Goal: Task Accomplishment & Management: Manage account settings

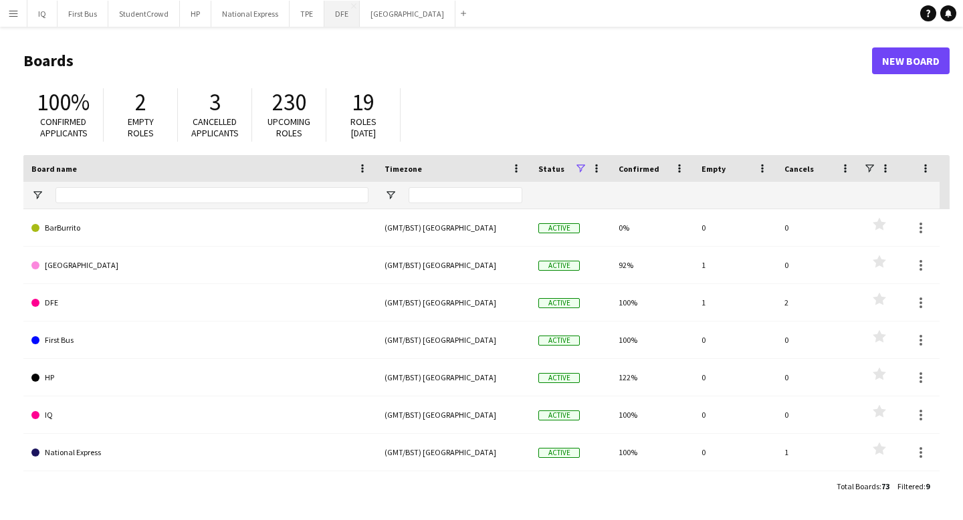
click at [338, 9] on button "DFE Close" at bounding box center [341, 14] width 35 height 26
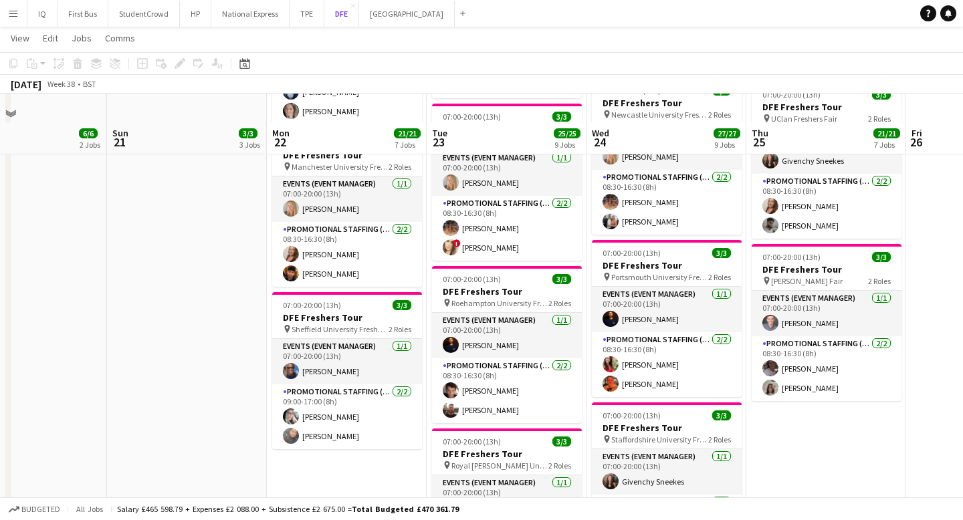
scroll to position [977, 0]
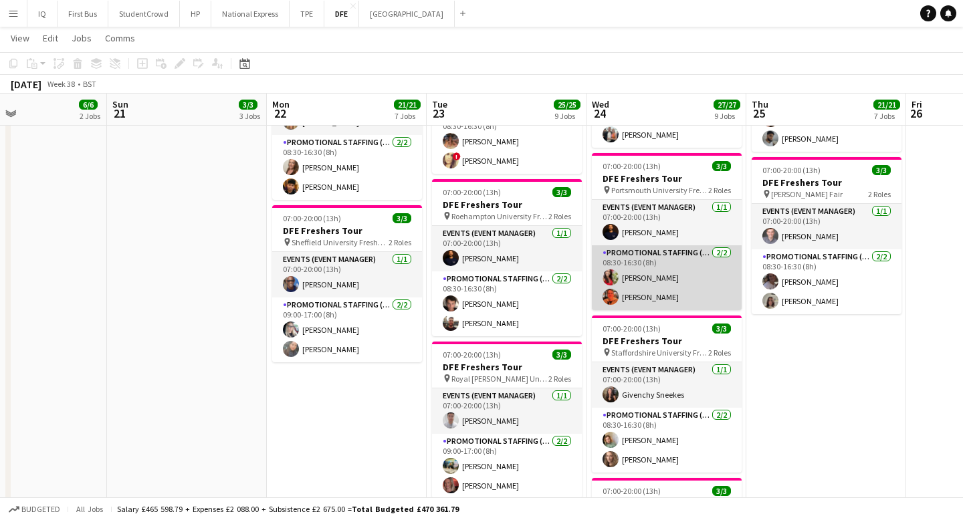
click at [656, 302] on app-card-role "Promotional Staffing (Brand Ambassadors) [DATE] 08:30-16:30 (8h) [PERSON_NAME] …" at bounding box center [667, 277] width 150 height 65
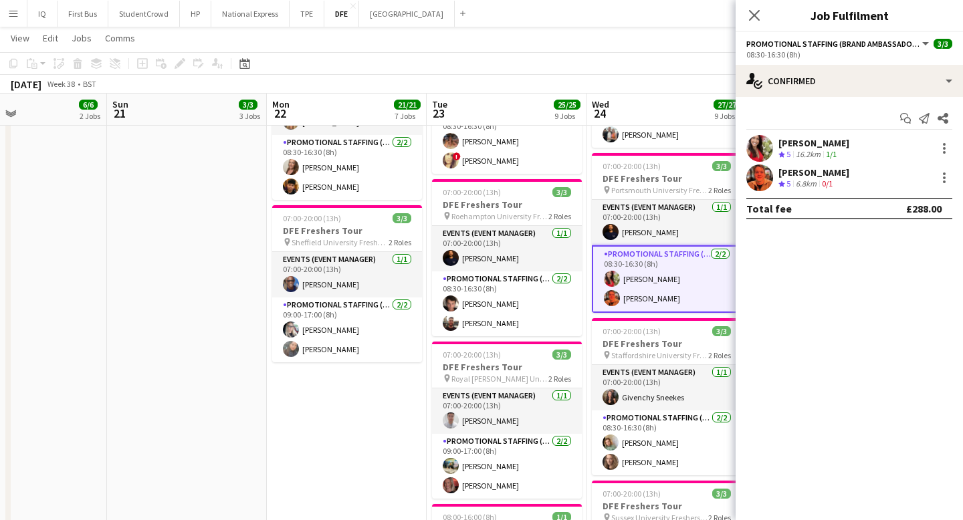
click at [836, 176] on div "[PERSON_NAME]" at bounding box center [813, 172] width 71 height 12
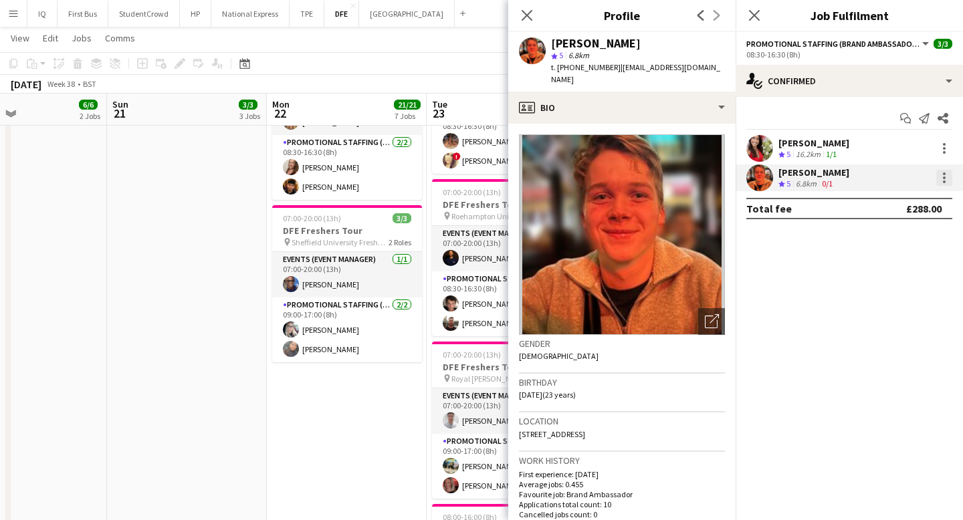
click at [947, 183] on div at bounding box center [944, 178] width 16 height 16
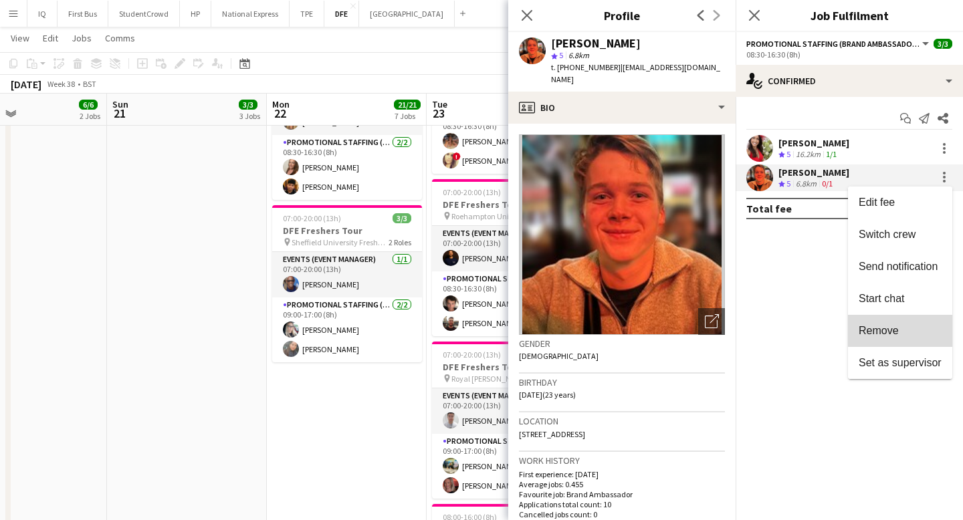
click at [914, 322] on button "Remove" at bounding box center [900, 331] width 104 height 32
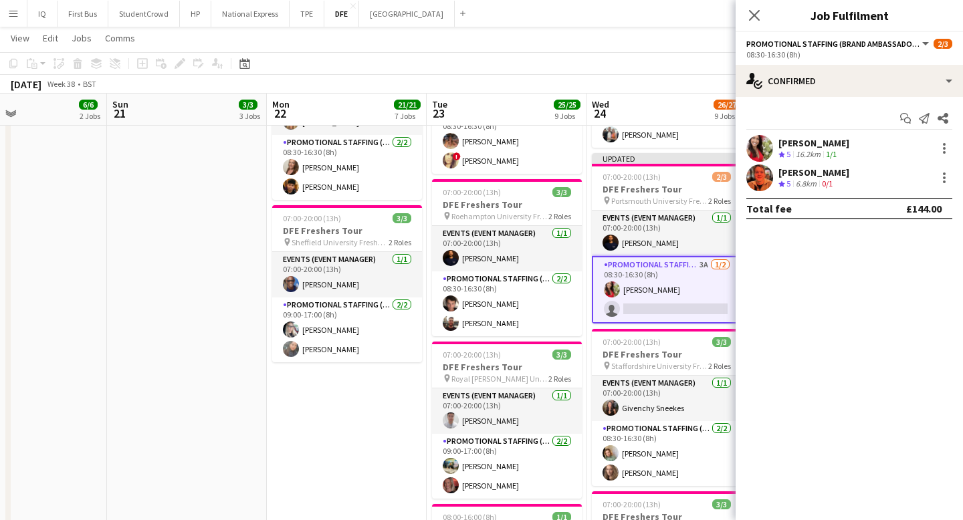
click at [863, 309] on mat-expansion-panel "check Confirmed Start chat Send notification Share [PERSON_NAME] Crew rating 5 …" at bounding box center [848, 308] width 227 height 423
click at [753, 20] on icon "Close pop-in" at bounding box center [753, 15] width 13 height 13
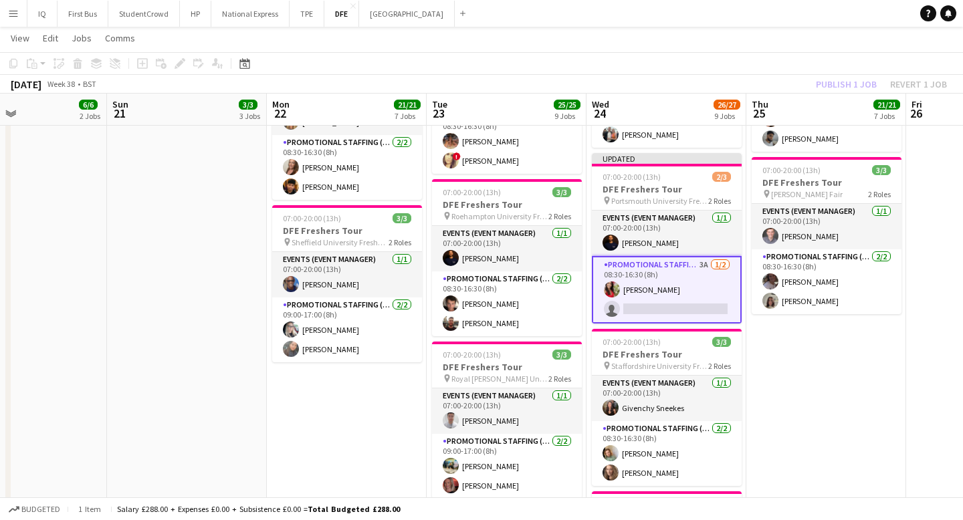
click at [730, 35] on app-page-menu "View Day view expanded Day view collapsed Month view Date picker Jump to [DATE]…" at bounding box center [481, 39] width 963 height 25
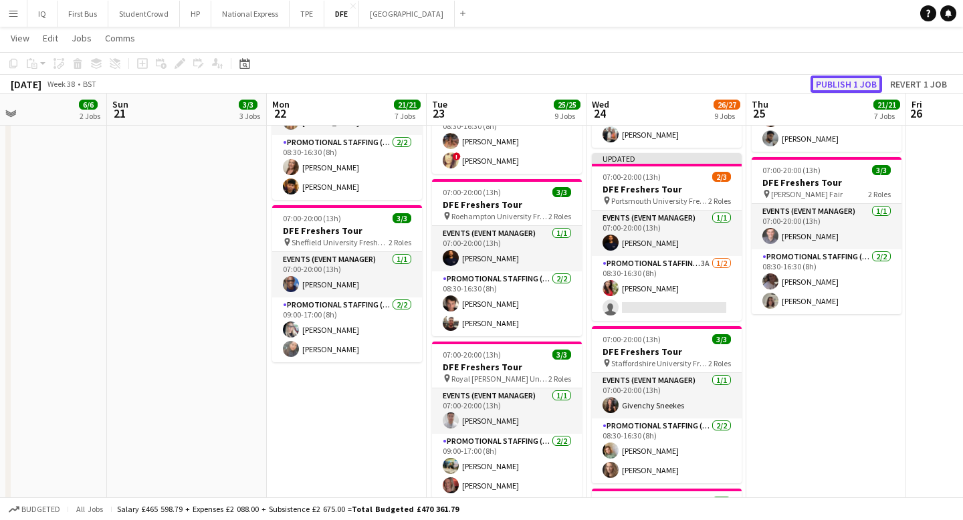
click at [850, 78] on button "Publish 1 job" at bounding box center [846, 84] width 72 height 17
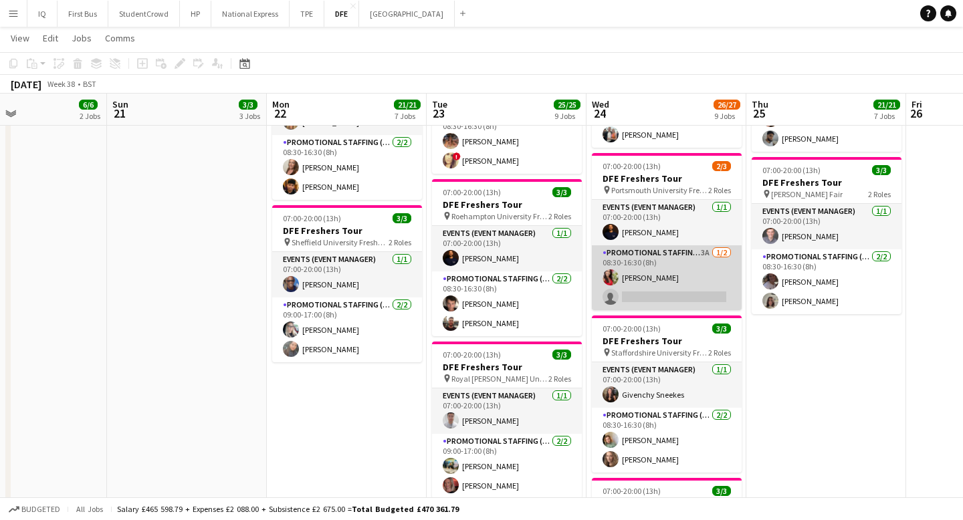
click at [678, 297] on app-card-role "Promotional Staffing (Brand Ambassadors) 3A [DATE] 08:30-16:30 (8h) [PERSON_NAM…" at bounding box center [667, 277] width 150 height 65
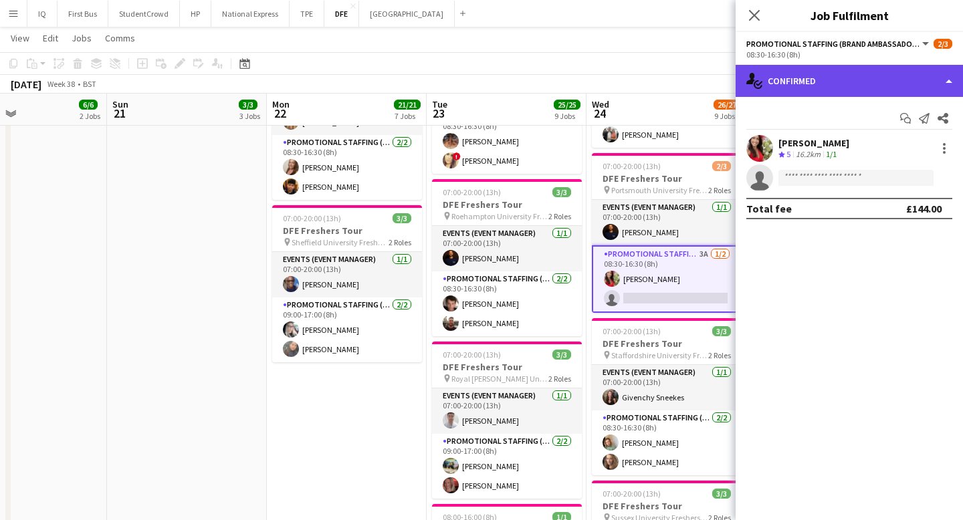
click at [867, 82] on div "single-neutral-actions-check-2 Confirmed" at bounding box center [848, 81] width 227 height 32
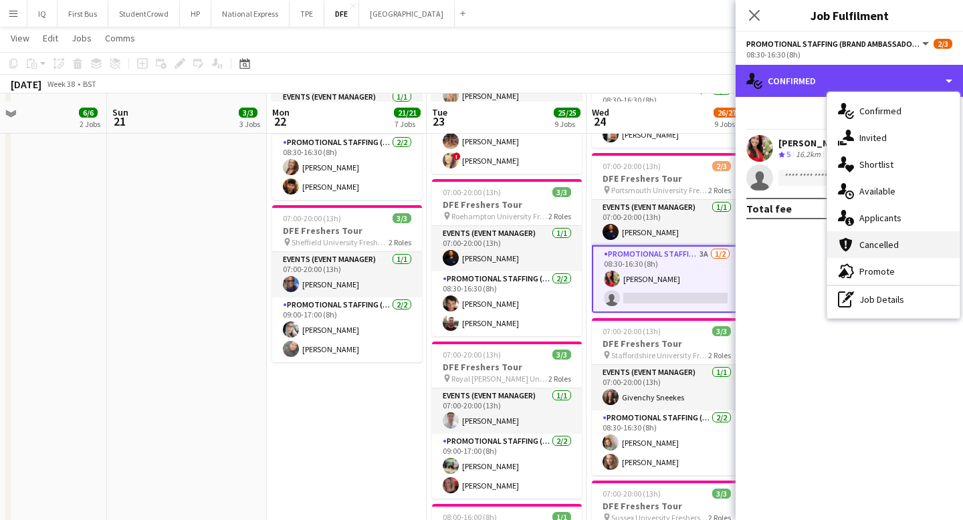
scroll to position [1341, 0]
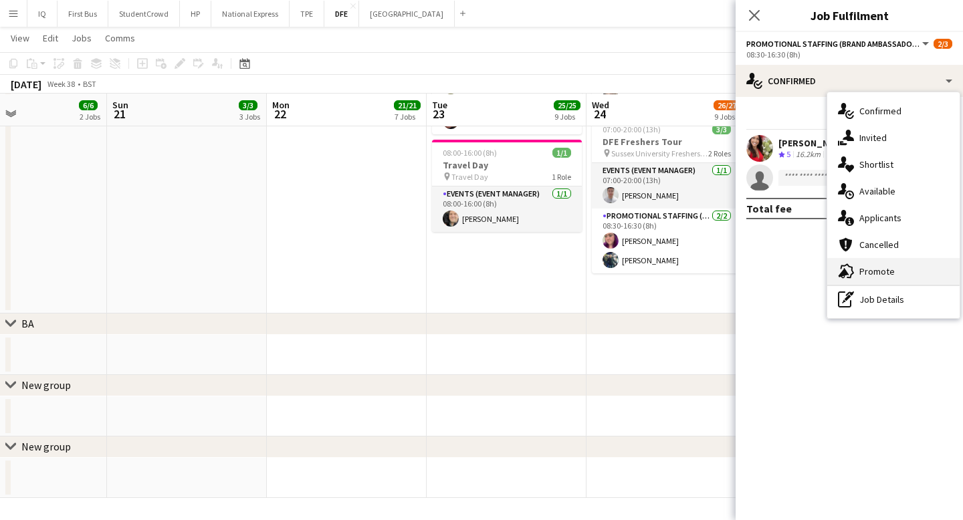
click at [875, 268] on span "Promote" at bounding box center [876, 271] width 35 height 12
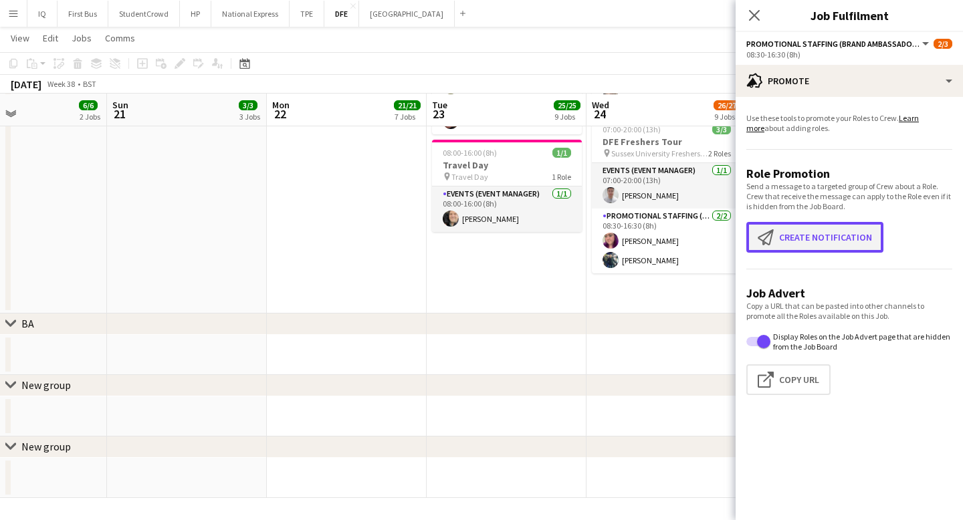
click at [783, 237] on button "Create notification Create notification" at bounding box center [814, 237] width 137 height 31
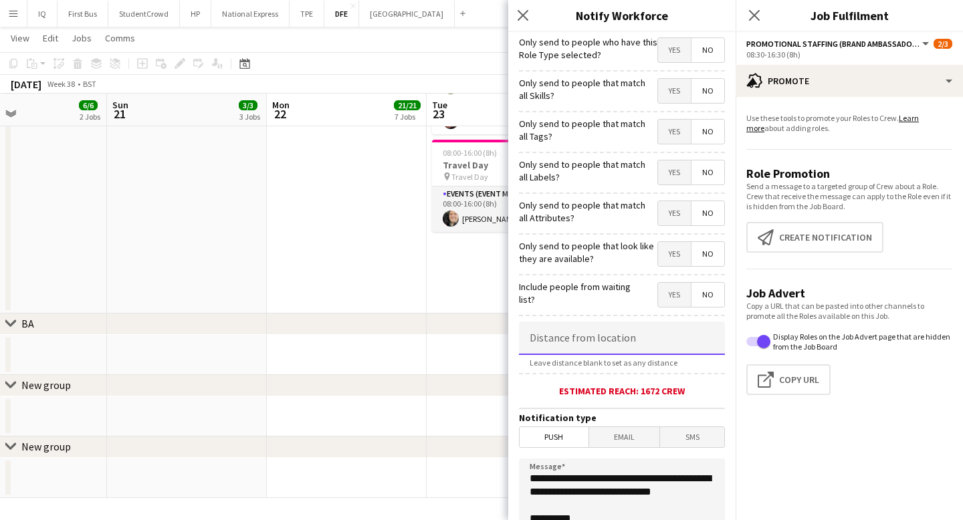
click at [554, 338] on input at bounding box center [622, 338] width 206 height 33
type input "****"
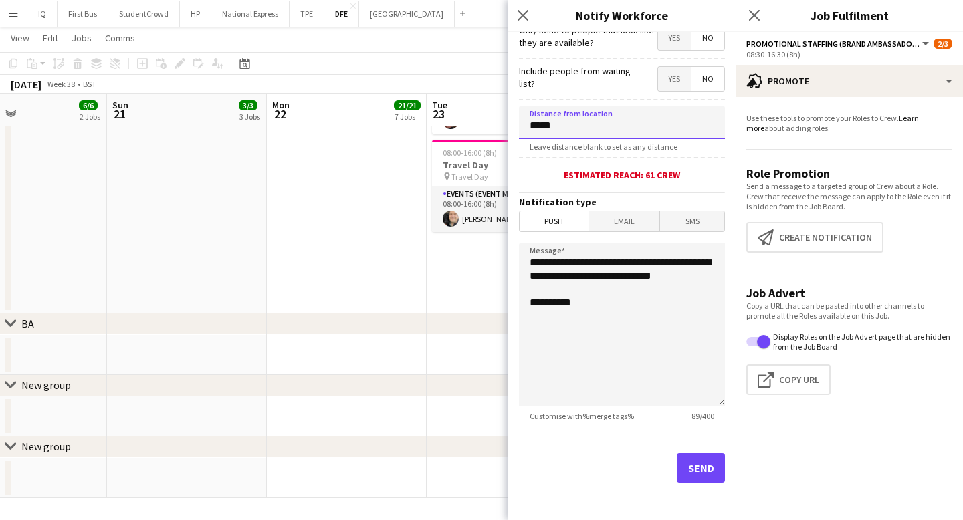
type input "*****"
click at [702, 469] on button "Send" at bounding box center [701, 467] width 48 height 29
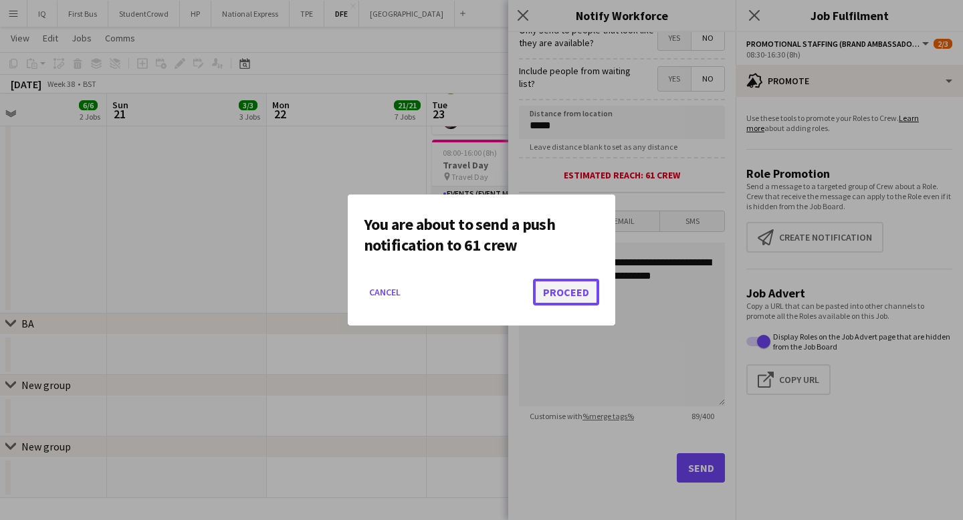
click at [572, 300] on button "Proceed" at bounding box center [566, 292] width 66 height 27
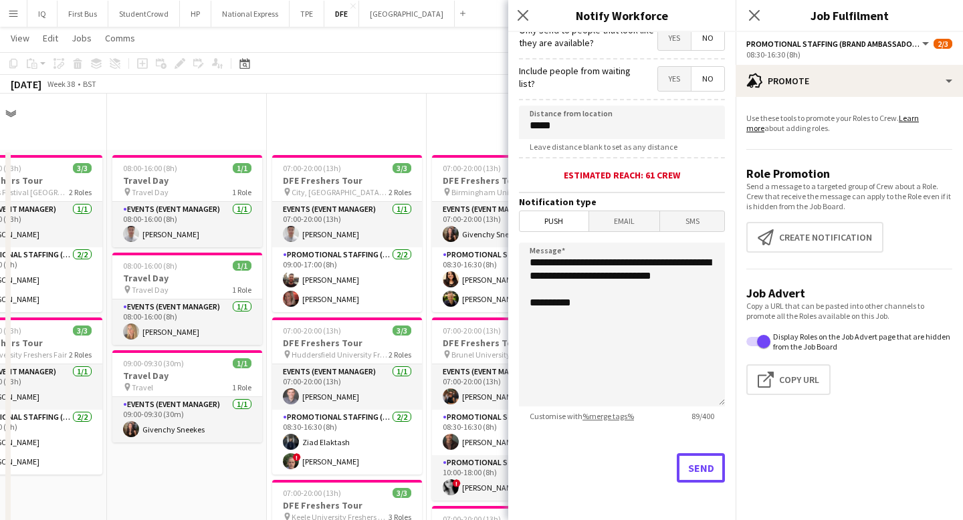
scroll to position [1341, 0]
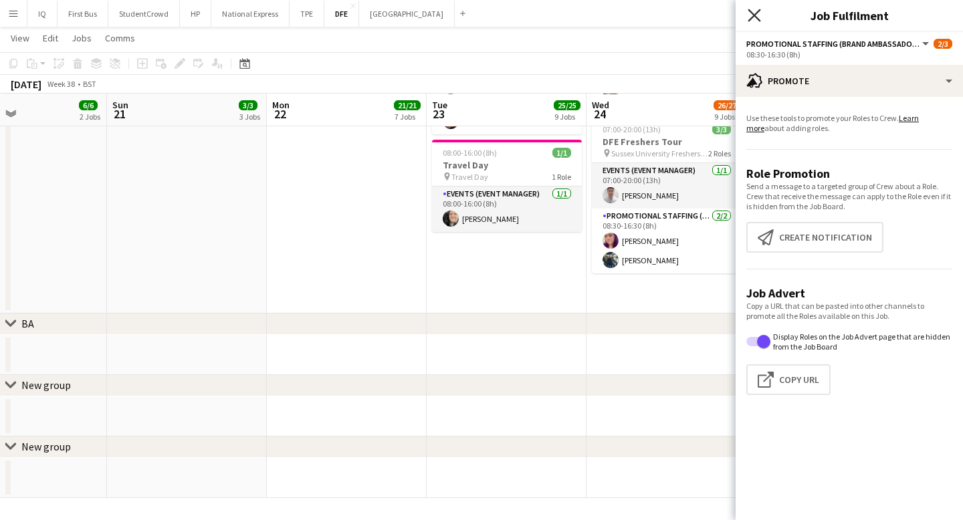
click at [756, 15] on icon "Close pop-in" at bounding box center [753, 15] width 13 height 13
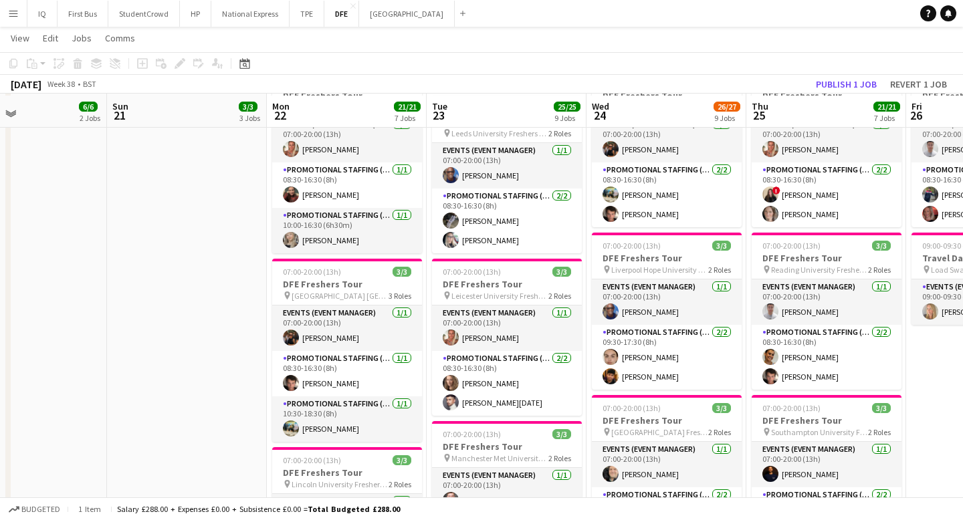
scroll to position [409, 0]
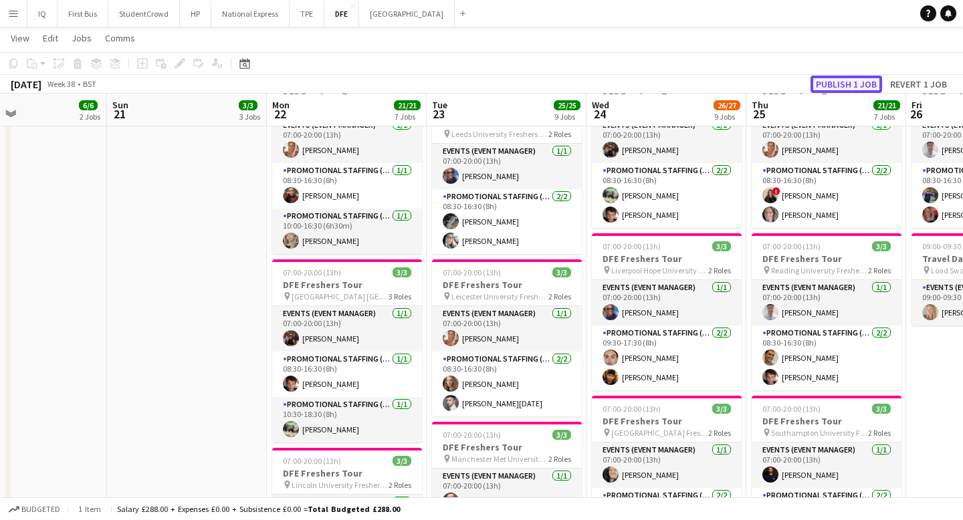
click at [840, 86] on button "Publish 1 job" at bounding box center [846, 84] width 72 height 17
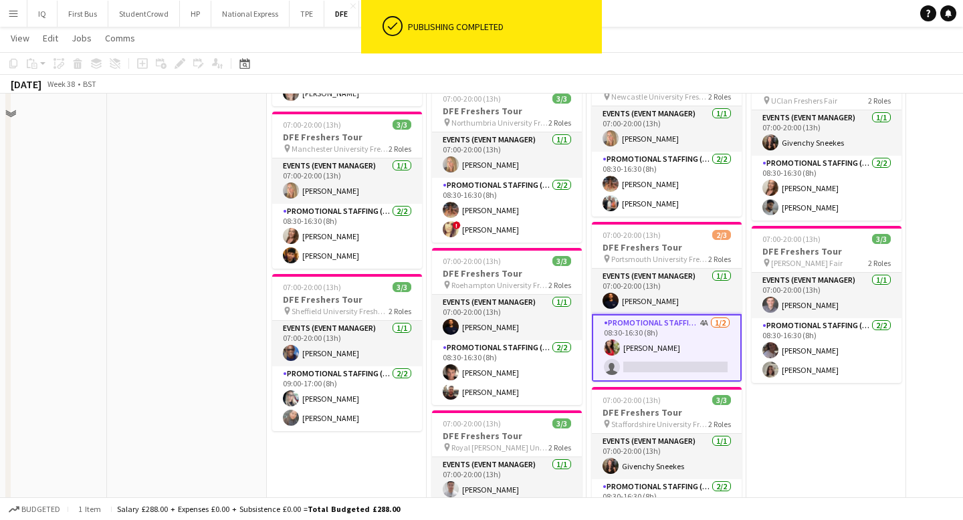
scroll to position [910, 0]
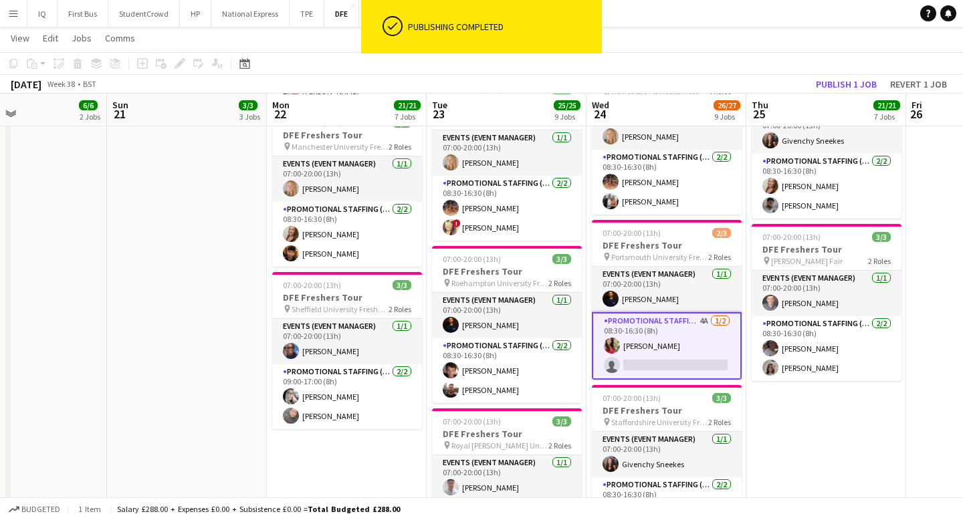
click at [673, 365] on app-card-role "Promotional Staffing (Brand Ambassadors) 4A [DATE] 08:30-16:30 (8h) [PERSON_NAM…" at bounding box center [667, 346] width 150 height 68
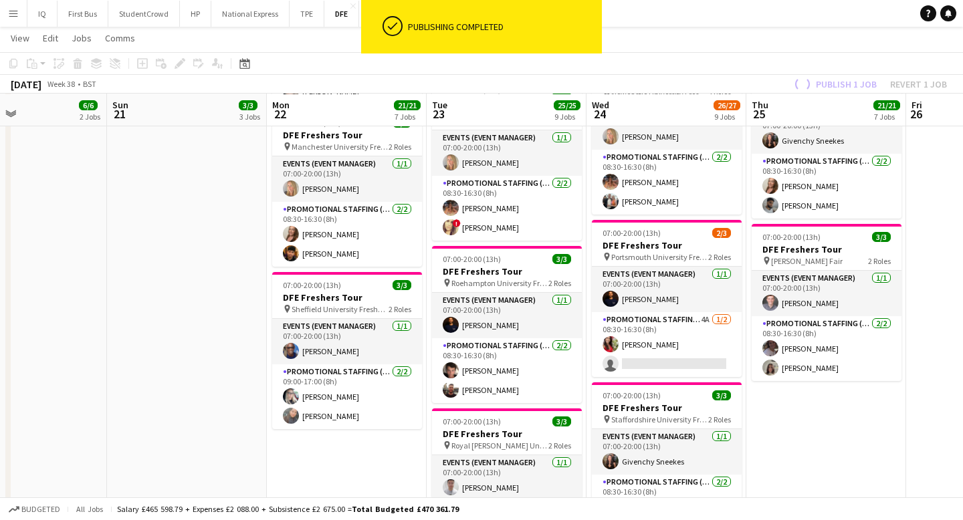
click at [844, 86] on div "[DATE] Week 38 • BST Publish 1 job Revert 1 job" at bounding box center [481, 84] width 963 height 19
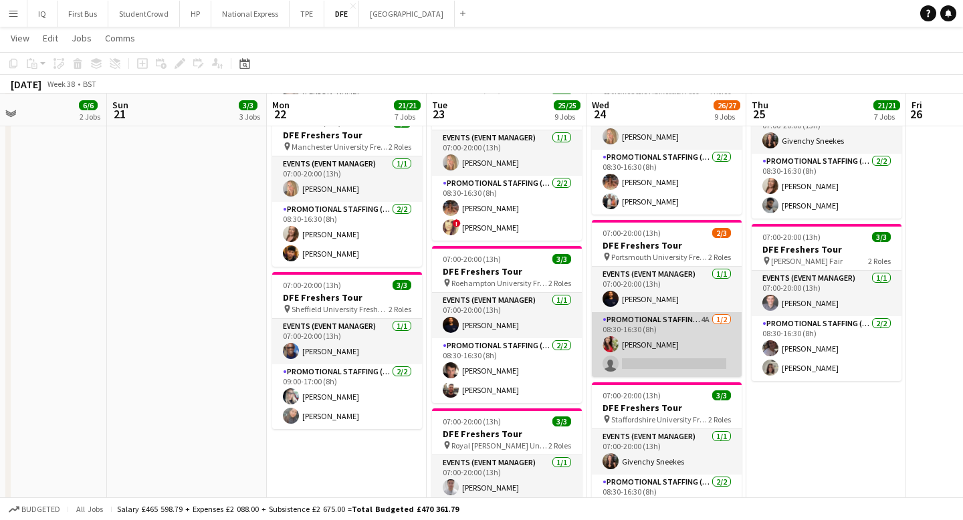
click at [672, 356] on app-card-role "Promotional Staffing (Brand Ambassadors) 4A [DATE] 08:30-16:30 (8h) [PERSON_NAM…" at bounding box center [667, 344] width 150 height 65
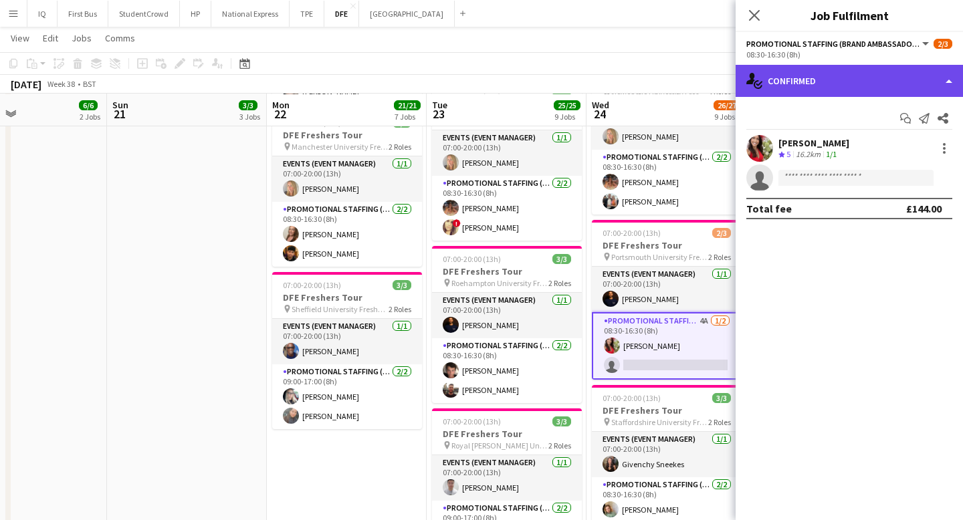
click at [846, 69] on div "single-neutral-actions-check-2 Confirmed" at bounding box center [848, 81] width 227 height 32
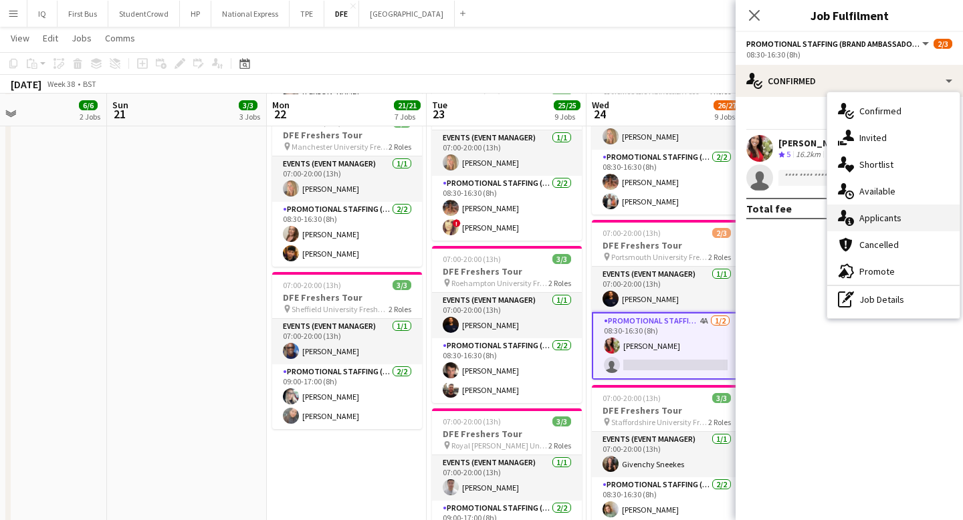
click at [868, 220] on span "Applicants" at bounding box center [880, 218] width 42 height 12
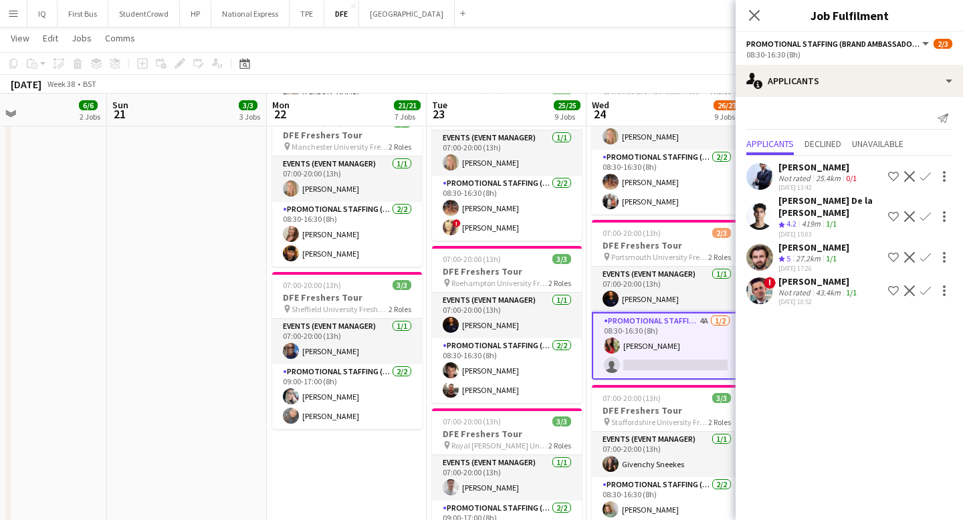
click at [824, 283] on div "[PERSON_NAME]" at bounding box center [818, 281] width 81 height 12
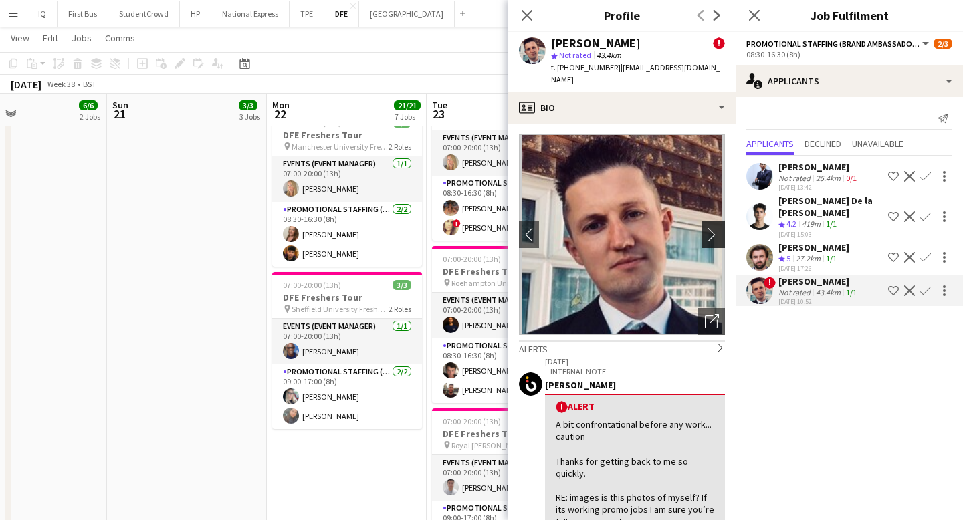
click at [713, 227] on app-icon "chevron-right" at bounding box center [715, 234] width 21 height 14
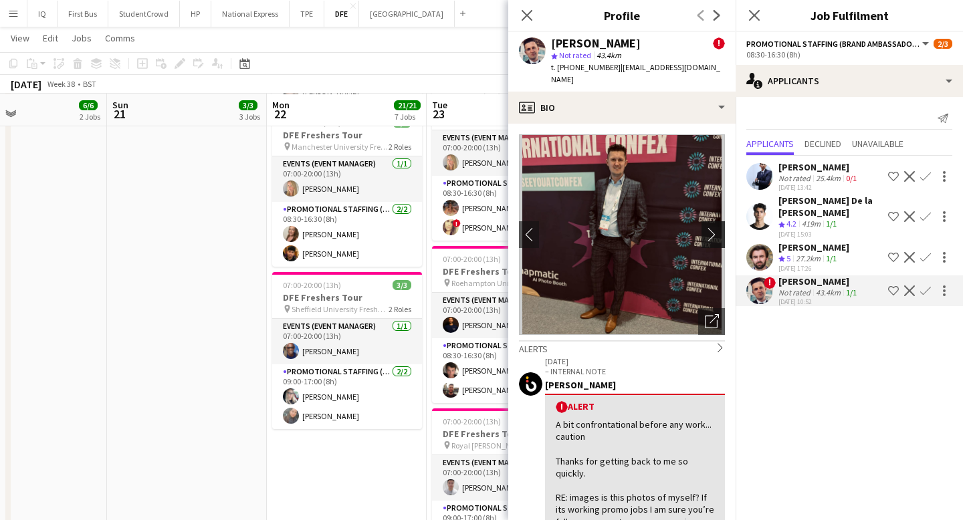
click at [713, 227] on app-icon "chevron-right" at bounding box center [715, 234] width 21 height 14
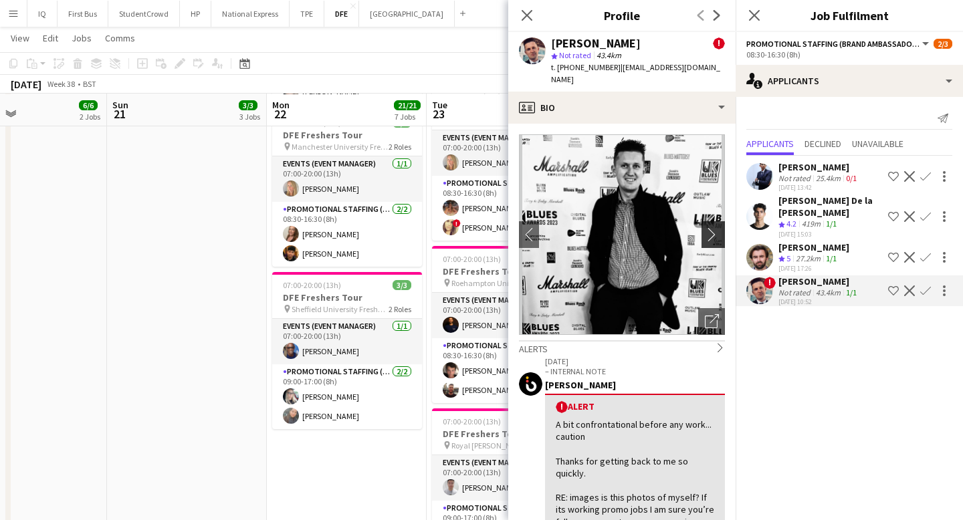
click at [713, 227] on app-icon "chevron-right" at bounding box center [715, 234] width 21 height 14
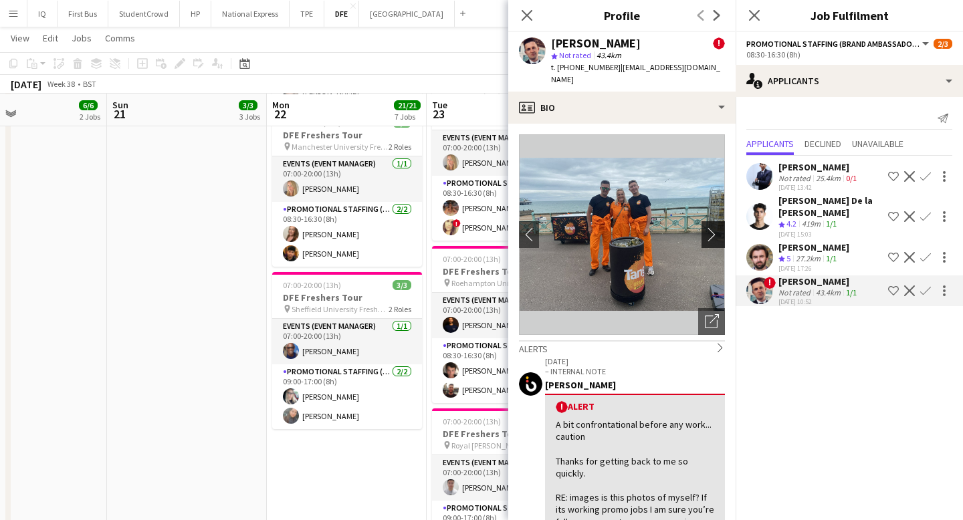
click at [713, 227] on app-icon "chevron-right" at bounding box center [715, 234] width 21 height 14
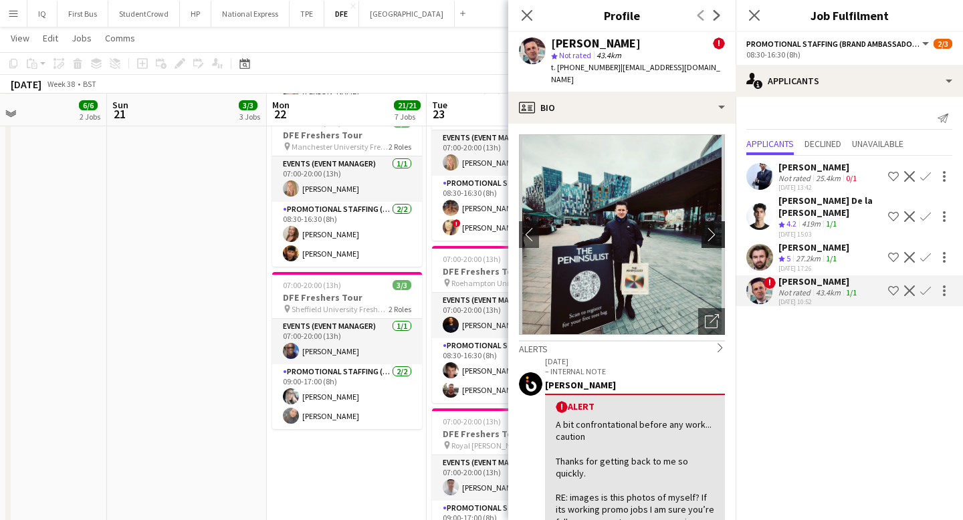
click at [713, 227] on app-icon "chevron-right" at bounding box center [715, 234] width 21 height 14
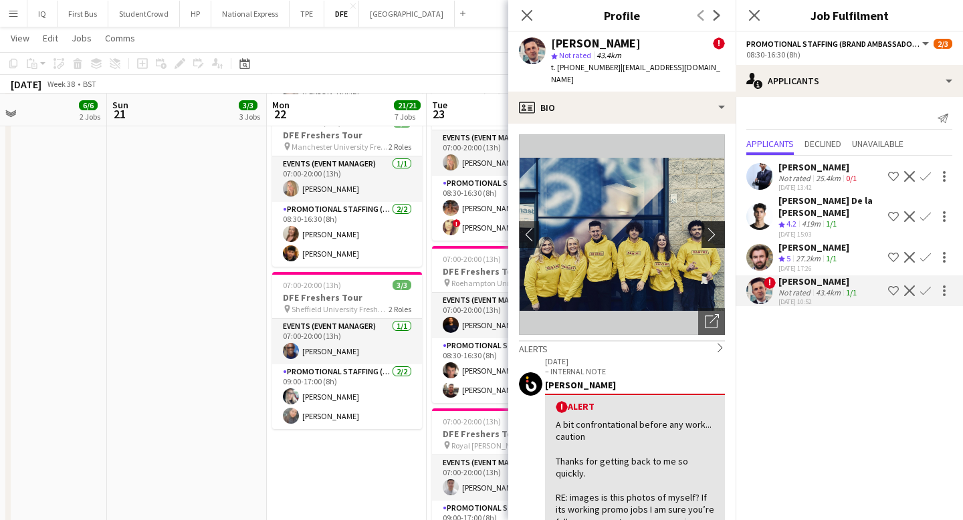
click at [713, 227] on app-icon "chevron-right" at bounding box center [715, 234] width 21 height 14
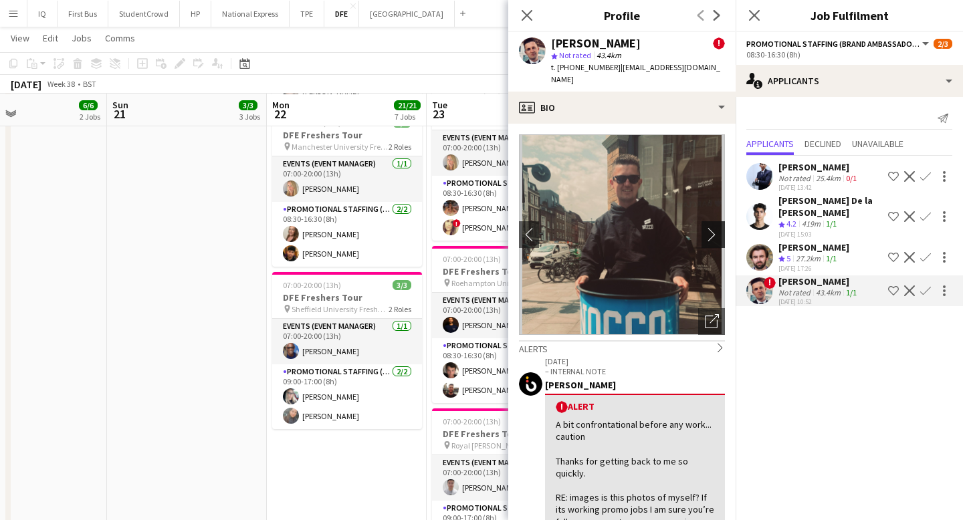
click at [713, 227] on app-icon "chevron-right" at bounding box center [715, 234] width 21 height 14
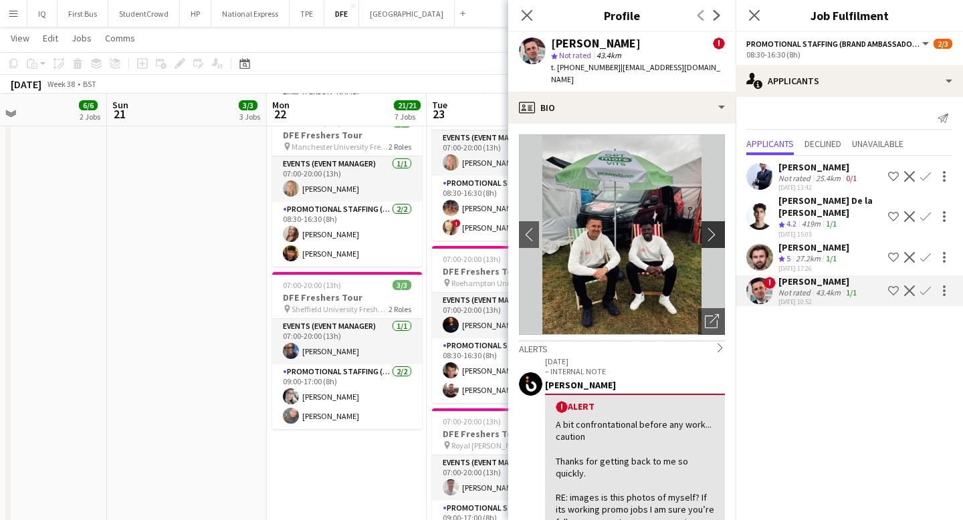
click at [713, 227] on app-icon "chevron-right" at bounding box center [715, 234] width 21 height 14
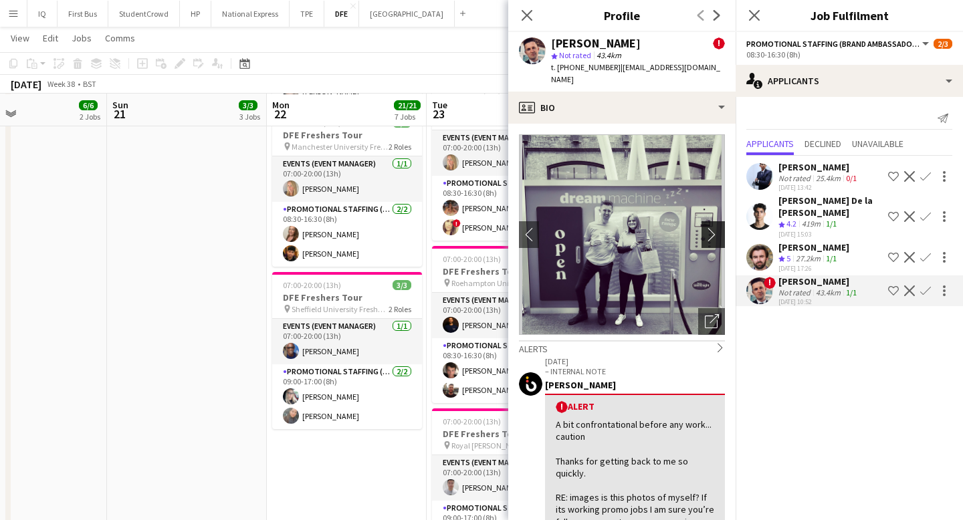
click at [713, 227] on app-icon "chevron-right" at bounding box center [715, 234] width 21 height 14
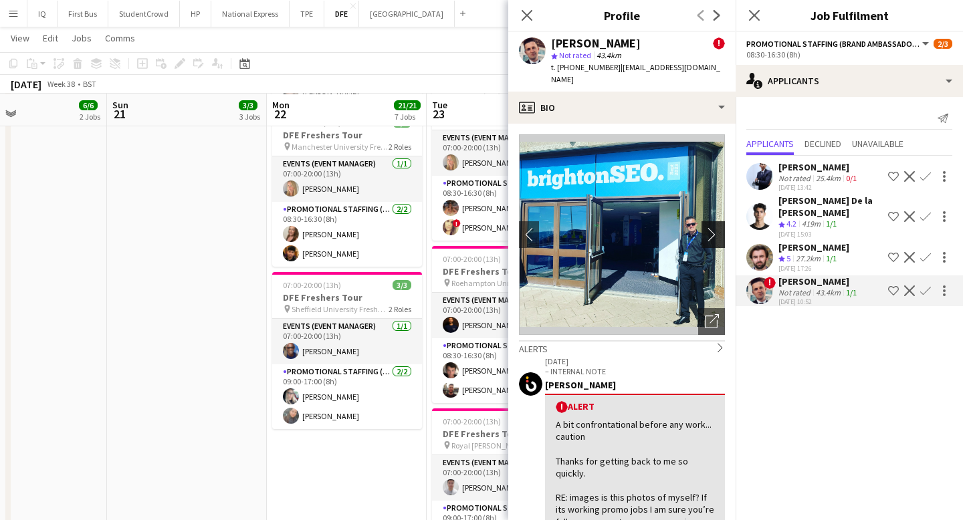
click at [713, 227] on app-icon "chevron-right" at bounding box center [715, 234] width 21 height 14
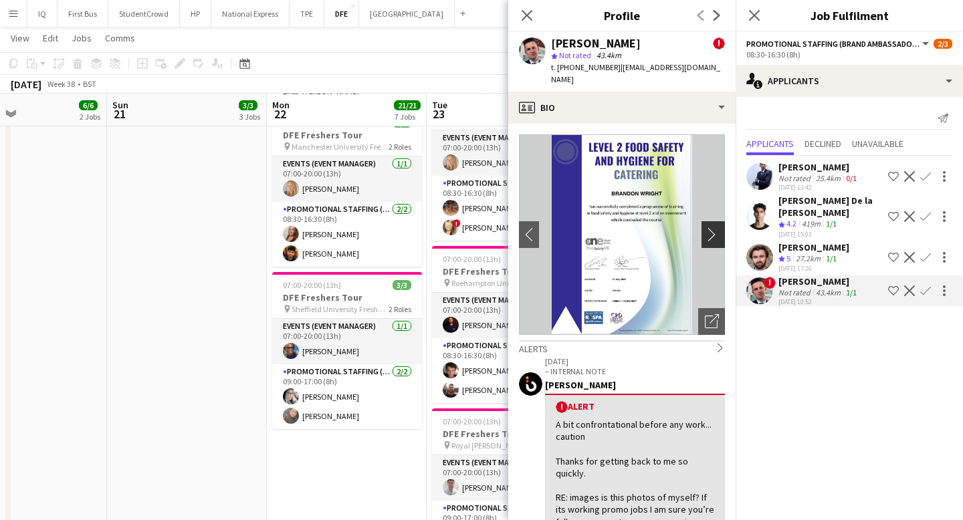
click at [713, 227] on app-icon "chevron-right" at bounding box center [715, 234] width 21 height 14
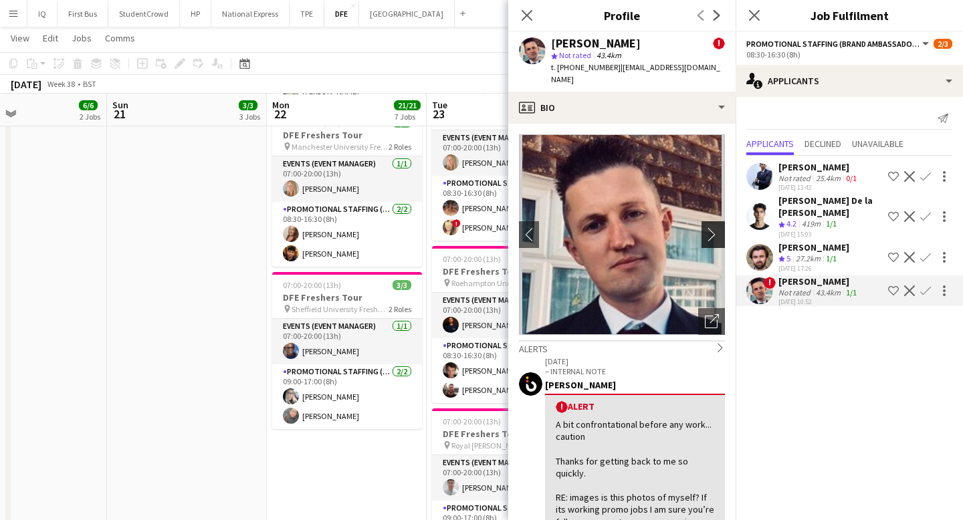
click at [713, 227] on app-icon "chevron-right" at bounding box center [715, 234] width 21 height 14
click at [527, 9] on app-icon "Close pop-in" at bounding box center [526, 15] width 19 height 19
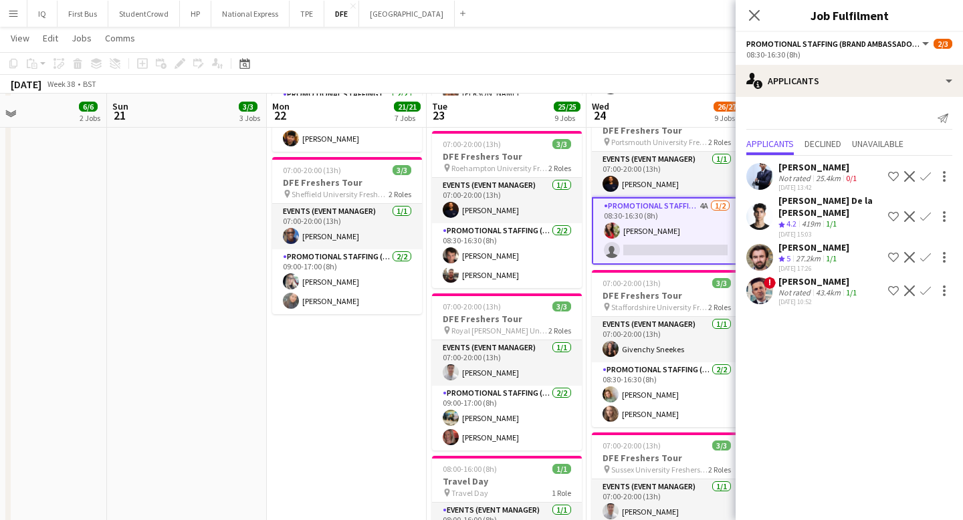
scroll to position [1026, 0]
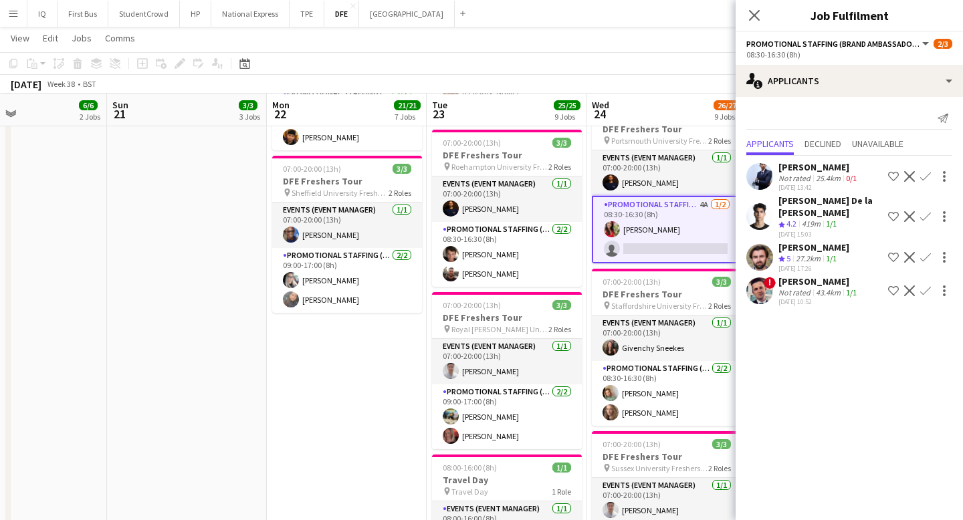
click at [927, 292] on app-icon "Confirm" at bounding box center [925, 290] width 11 height 11
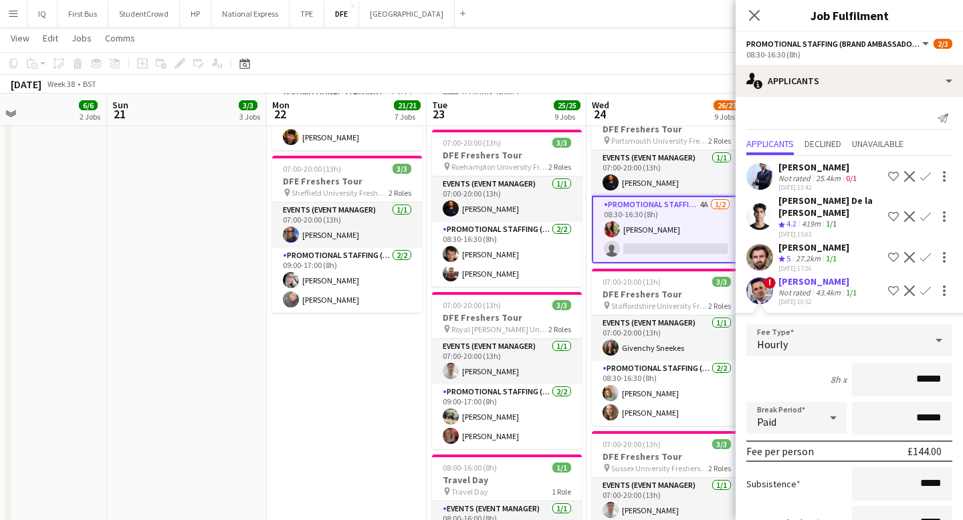
scroll to position [102, 0]
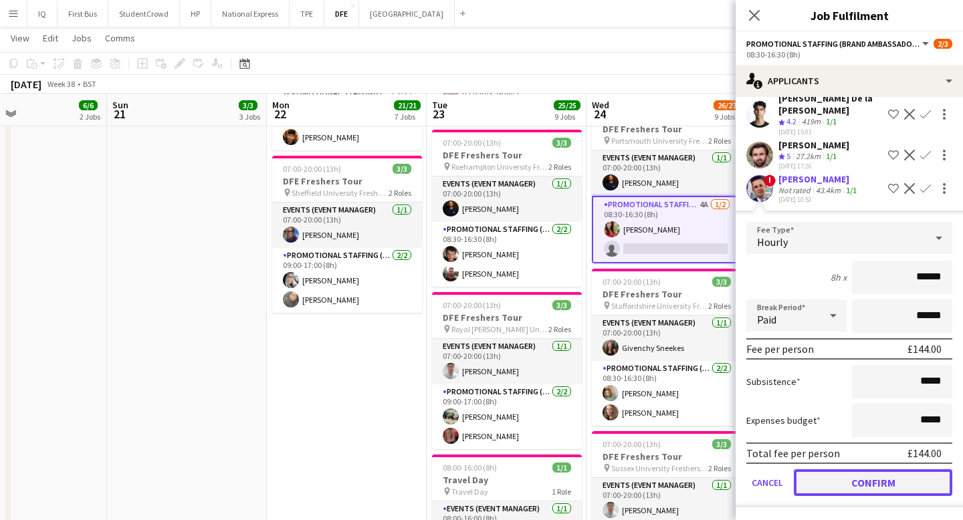
click at [856, 487] on button "Confirm" at bounding box center [873, 482] width 158 height 27
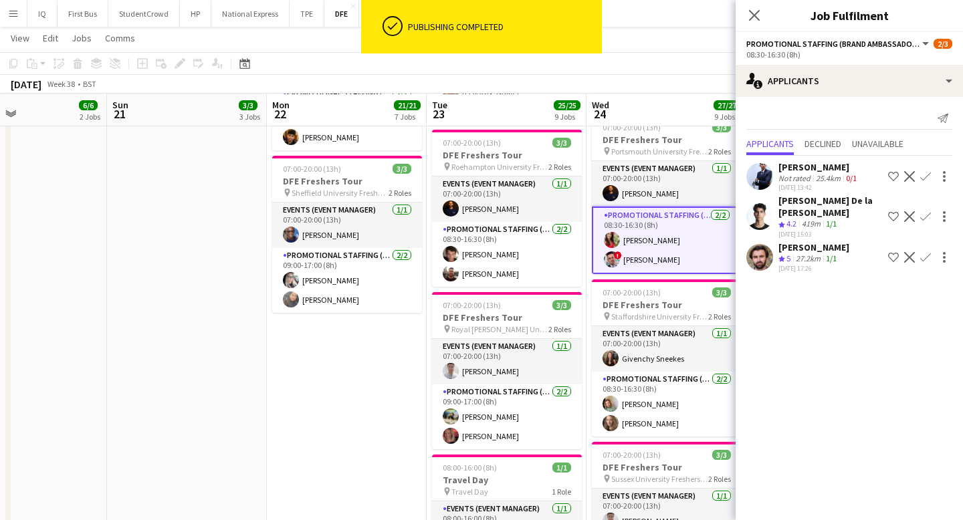
click at [710, 68] on app-toolbar "Copy Paste Paste Command V Paste with crew Command Shift V Paste linked Job [GE…" at bounding box center [481, 63] width 963 height 23
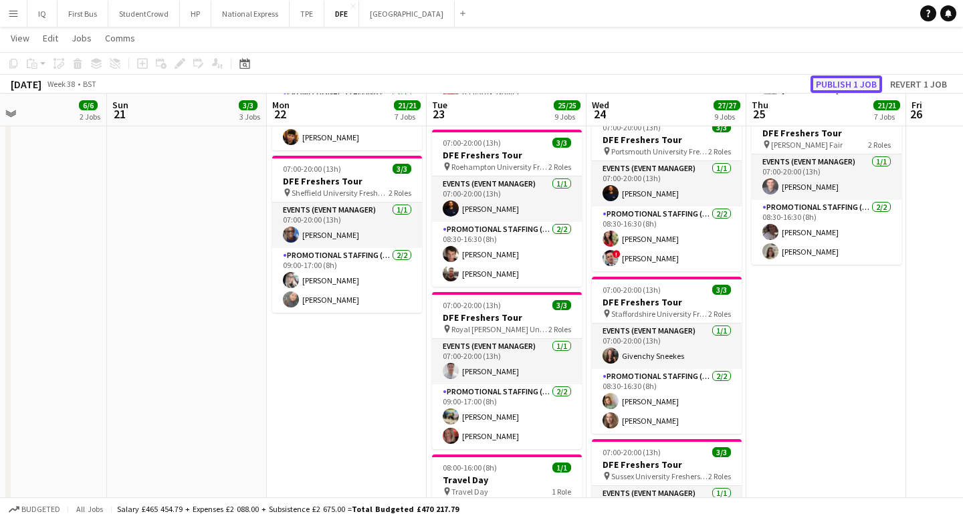
click at [845, 84] on button "Publish 1 job" at bounding box center [846, 84] width 72 height 17
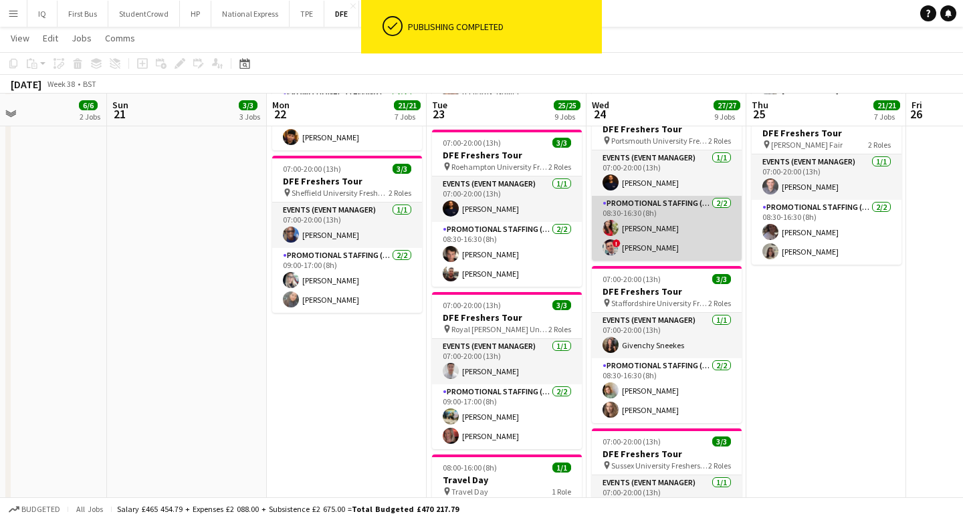
click at [643, 247] on app-card-role "Promotional Staffing (Brand Ambassadors) [DATE] 08:30-16:30 (8h) [PERSON_NAME] …" at bounding box center [667, 228] width 150 height 65
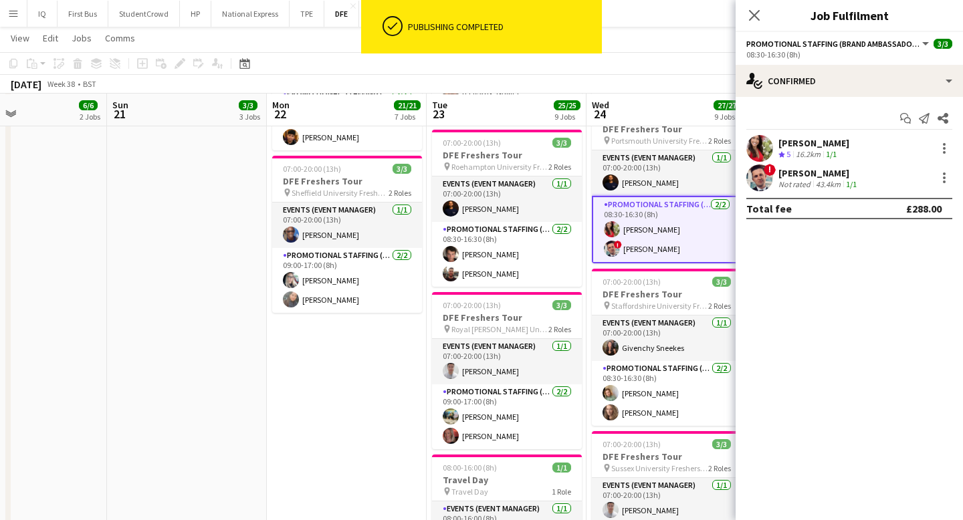
click at [798, 166] on div "! [PERSON_NAME] Not rated 43.4km 1/1" at bounding box center [848, 177] width 227 height 27
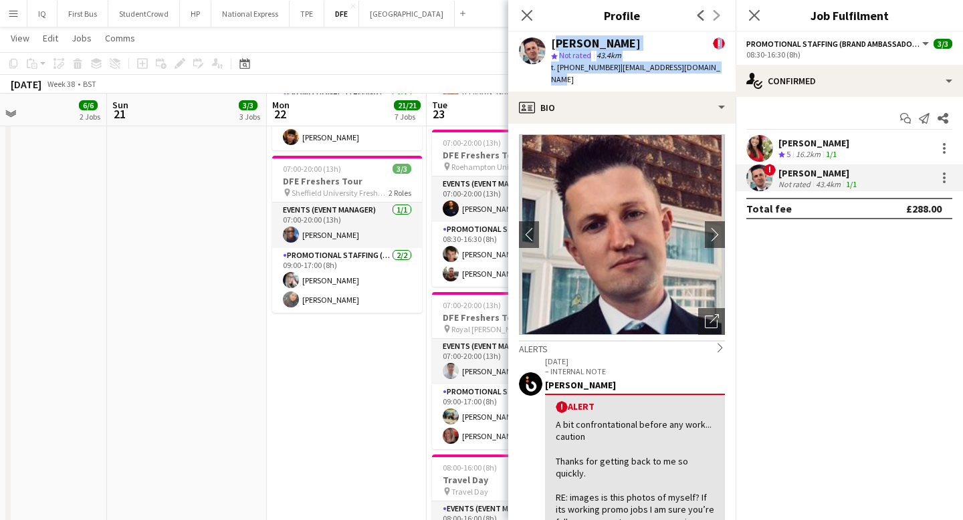
drag, startPoint x: 717, startPoint y: 70, endPoint x: 549, endPoint y: 45, distance: 170.3
click at [549, 45] on div "[PERSON_NAME] ! star Not rated 43.4km t. [PHONE_NUMBER] | [EMAIL_ADDRESS][DOMAI…" at bounding box center [621, 61] width 227 height 59
copy div "[PERSON_NAME] ! star Not rated 43.4km t. [PHONE_NUMBER] | [EMAIL_ADDRESS][DOMAI…"
click at [526, 19] on icon "Close pop-in" at bounding box center [526, 15] width 13 height 13
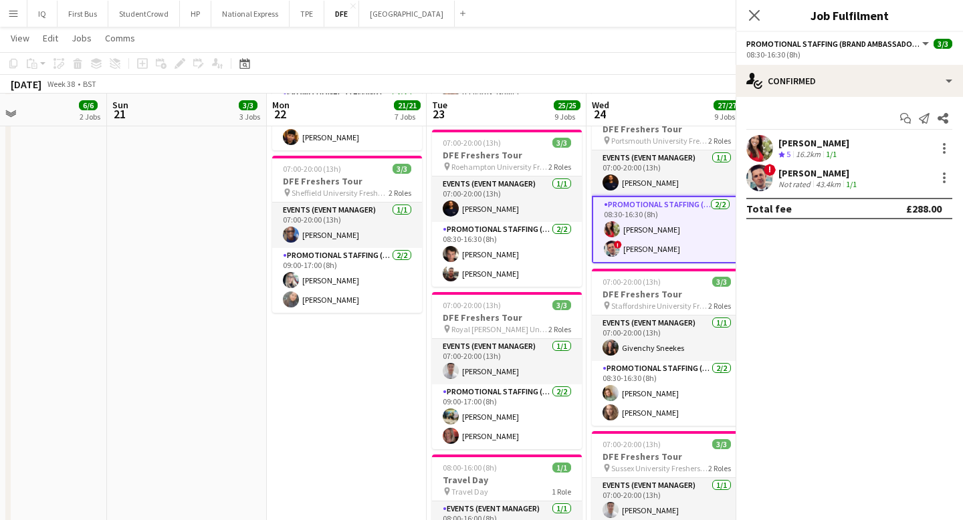
click at [515, 41] on app-page-menu "View Day view expanded Day view collapsed Month view Date picker Jump to [DATE]…" at bounding box center [481, 39] width 963 height 25
